Goal: Task Accomplishment & Management: Use online tool/utility

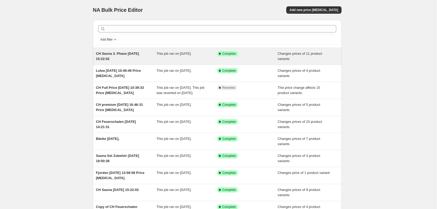
click at [126, 51] on div "CH Sauna 3. Phase [DATE] 15:22:02 This job ran on [DATE]. Success Complete Comp…" at bounding box center [217, 56] width 249 height 17
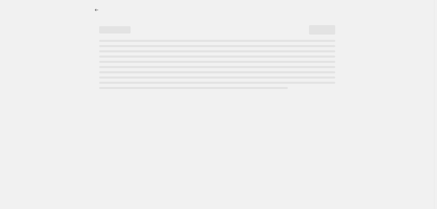
select select "collection"
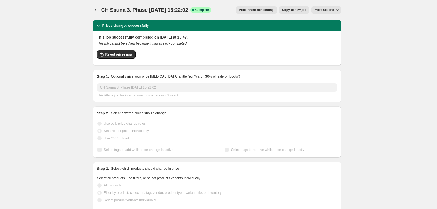
click at [285, 10] on span "Copy to new job" at bounding box center [294, 10] width 24 height 4
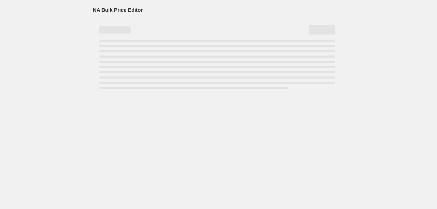
select select "collection"
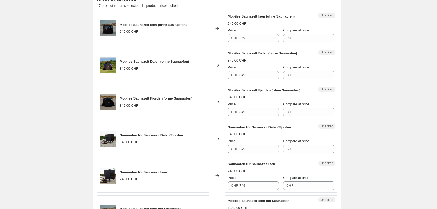
scroll to position [366, 0]
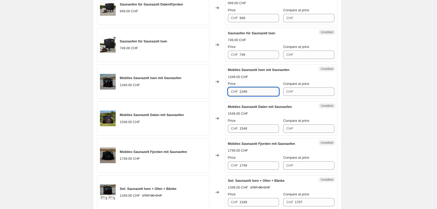
click at [242, 92] on input "1349" at bounding box center [259, 91] width 40 height 8
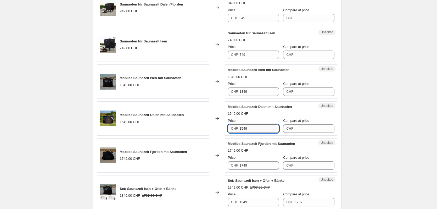
click at [261, 125] on input "1549" at bounding box center [259, 128] width 40 height 8
click at [261, 126] on input "1549" at bounding box center [259, 128] width 40 height 8
click at [302, 129] on input "Compare at price" at bounding box center [315, 128] width 40 height 8
paste input "1549"
click at [260, 129] on input "1549" at bounding box center [259, 128] width 40 height 8
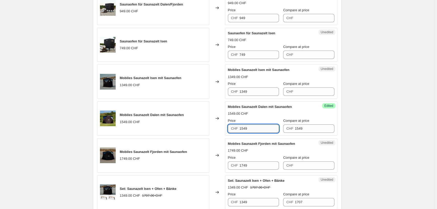
click at [260, 129] on input "1549" at bounding box center [259, 128] width 40 height 8
click at [302, 126] on input "1549" at bounding box center [315, 128] width 40 height 8
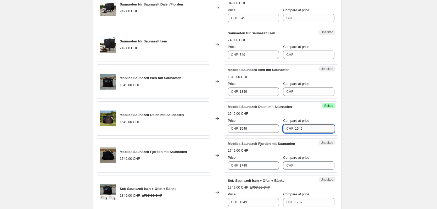
click at [299, 127] on input "1549" at bounding box center [315, 128] width 40 height 8
type input "1749"
click at [261, 130] on input "1549" at bounding box center [259, 128] width 40 height 8
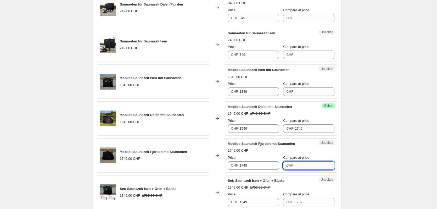
click at [303, 165] on input "Compare at price" at bounding box center [315, 165] width 40 height 8
click at [312, 165] on input "Compare at price" at bounding box center [315, 165] width 40 height 8
click at [302, 164] on input "1749" at bounding box center [315, 165] width 40 height 8
type input "2049"
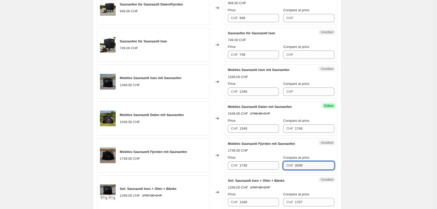
click at [325, 154] on div "Mobiles Saunazelt Fjorden mit Saunaofen 1749.00 CHF Price CHF 1749 Compare at p…" at bounding box center [281, 155] width 106 height 29
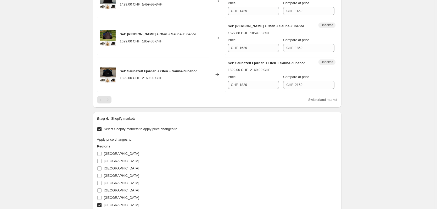
scroll to position [881, 0]
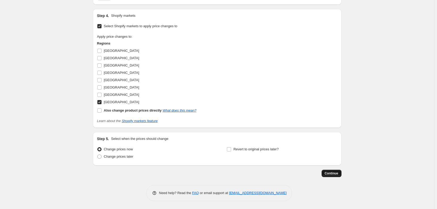
click at [333, 172] on span "Continue" at bounding box center [332, 173] width 14 height 4
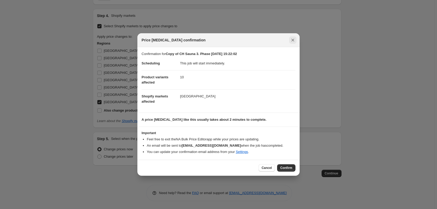
click at [291, 39] on icon "Close" at bounding box center [292, 39] width 5 height 5
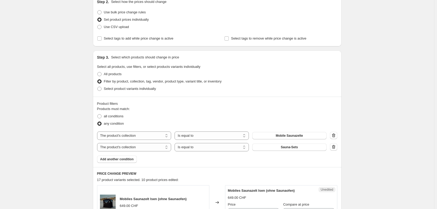
scroll to position [0, 0]
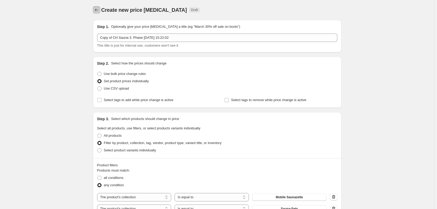
click at [96, 9] on icon "Price change jobs" at bounding box center [96, 9] width 5 height 5
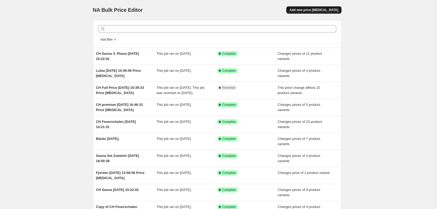
click at [306, 10] on span "Add new price [MEDICAL_DATA]" at bounding box center [313, 10] width 49 height 4
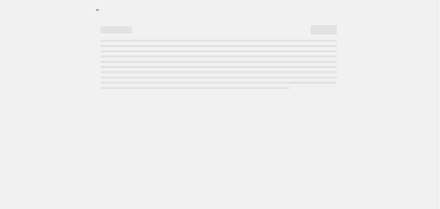
select select "percentage"
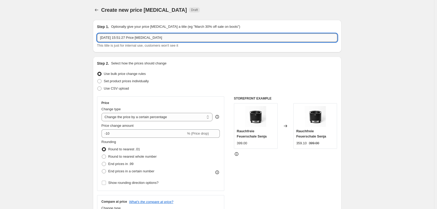
click at [100, 38] on input "[DATE] 15:51:27 Price [MEDICAL_DATA]" at bounding box center [217, 37] width 240 height 8
type input "CH Sauna Fjorden+Dalen [DATE] 15:51:27 Price [MEDICAL_DATA]"
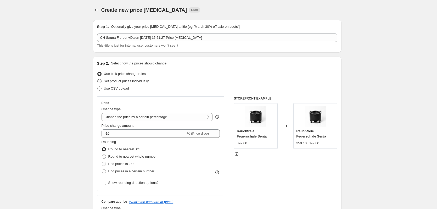
click at [120, 81] on span "Set product prices individually" at bounding box center [126, 81] width 45 height 4
click at [98, 79] on input "Set product prices individually" at bounding box center [97, 79] width 0 height 0
radio input "true"
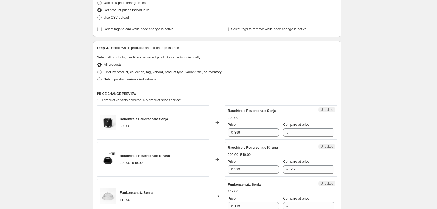
scroll to position [78, 0]
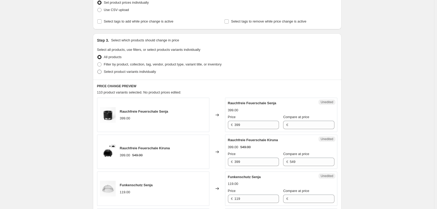
click at [116, 71] on span "Select product variants individually" at bounding box center [130, 72] width 52 height 4
click at [98, 70] on input "Select product variants individually" at bounding box center [97, 70] width 0 height 0
radio input "true"
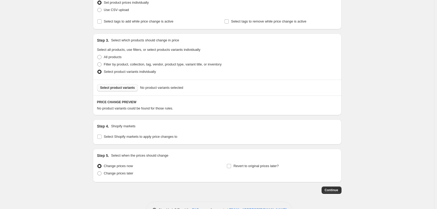
click at [125, 86] on span "Select product variants" at bounding box center [117, 88] width 35 height 4
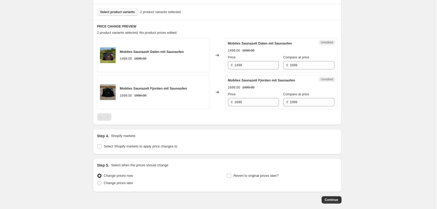
scroll to position [157, 0]
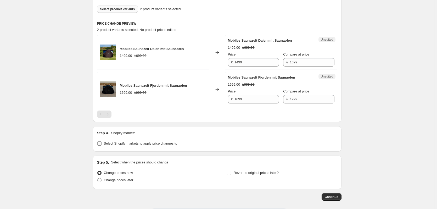
click at [125, 145] on span "Select Shopify markets to apply price changes to" at bounding box center [141, 143] width 74 height 4
click at [102, 145] on input "Select Shopify markets to apply price changes to" at bounding box center [99, 143] width 4 height 4
checkbox input "true"
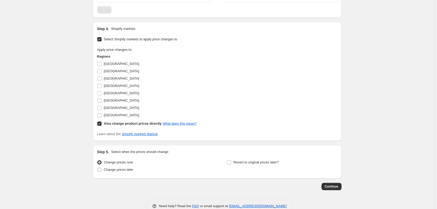
scroll to position [274, 0]
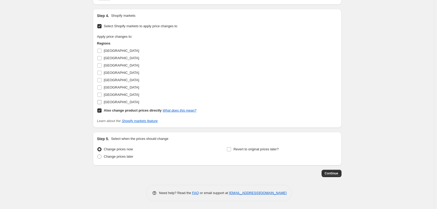
click at [105, 102] on span "[GEOGRAPHIC_DATA]" at bounding box center [121, 102] width 35 height 4
click at [102, 102] on input "[GEOGRAPHIC_DATA]" at bounding box center [99, 102] width 4 height 4
checkbox input "true"
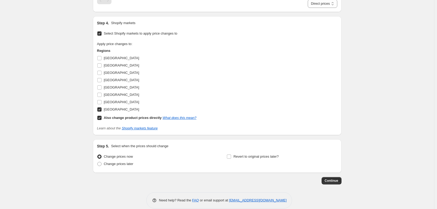
click at [103, 117] on label "Also change product prices directly What does this mean?" at bounding box center [146, 117] width 99 height 7
click at [102, 117] on input "Also change product prices directly What does this mean?" at bounding box center [99, 118] width 4 height 4
checkbox input "false"
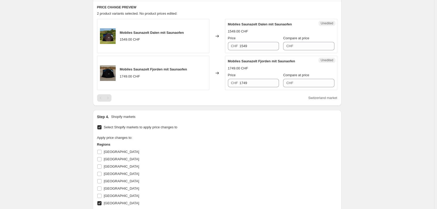
scroll to position [117, 0]
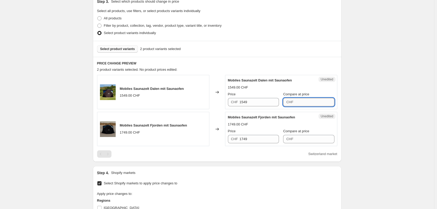
click at [312, 100] on input "Compare at price" at bounding box center [315, 102] width 40 height 8
type input "1749"
click at [311, 138] on input "Compare at price" at bounding box center [315, 139] width 40 height 8
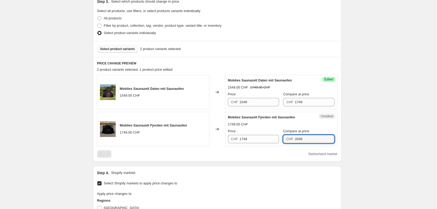
type input "2049"
click at [261, 152] on div "Switzerland market" at bounding box center [217, 153] width 240 height 7
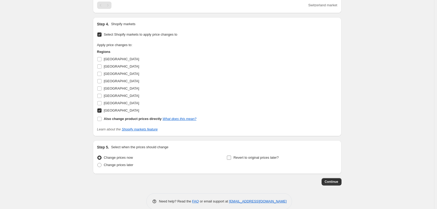
scroll to position [274, 0]
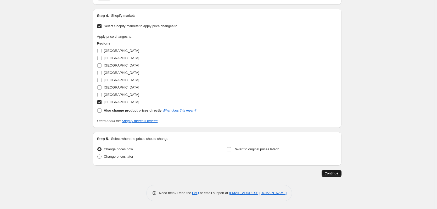
click at [326, 172] on button "Continue" at bounding box center [332, 173] width 20 height 7
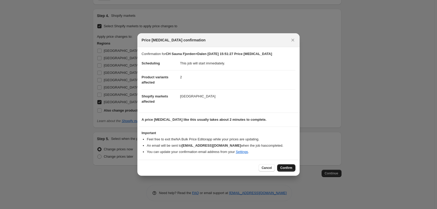
click at [288, 167] on span "Confirm" at bounding box center [286, 168] width 12 height 4
